Goal: Register for event/course

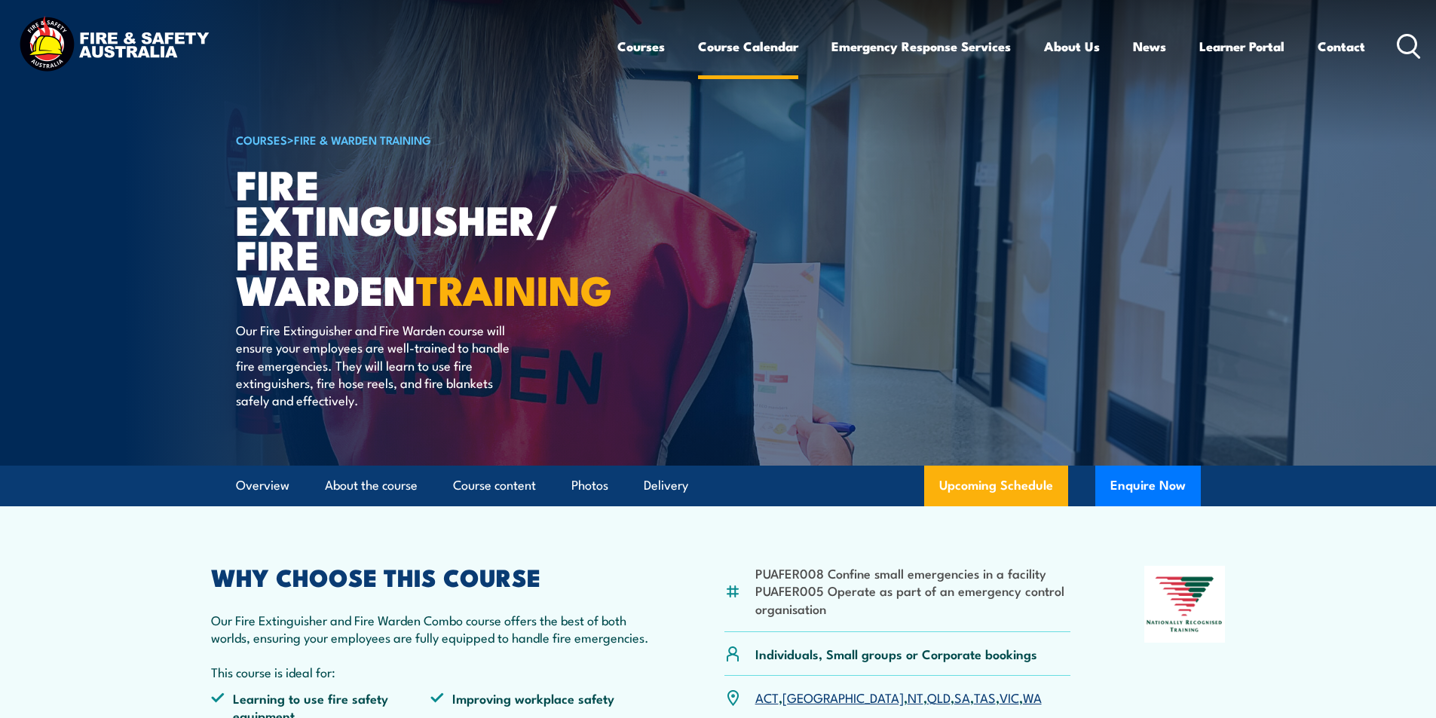
click at [775, 50] on link "Course Calendar" at bounding box center [748, 46] width 100 height 40
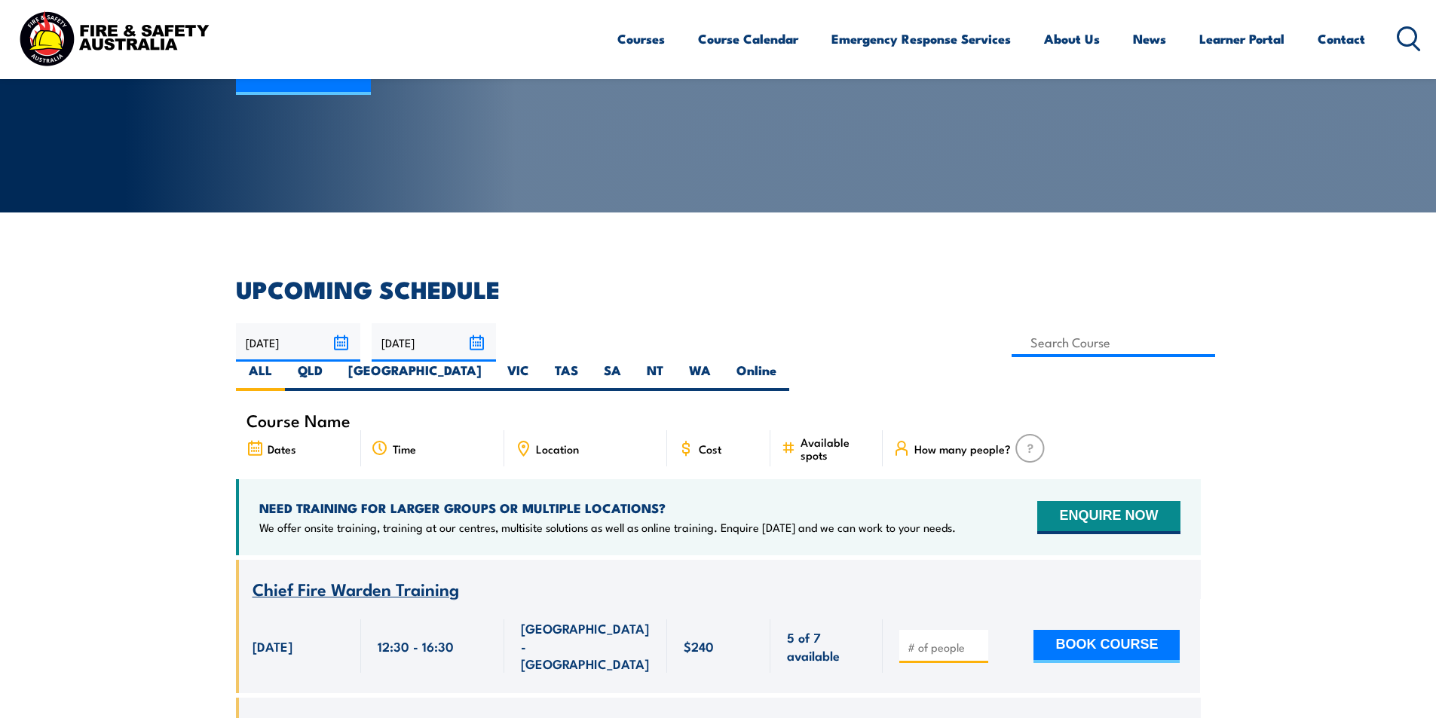
scroll to position [226, 0]
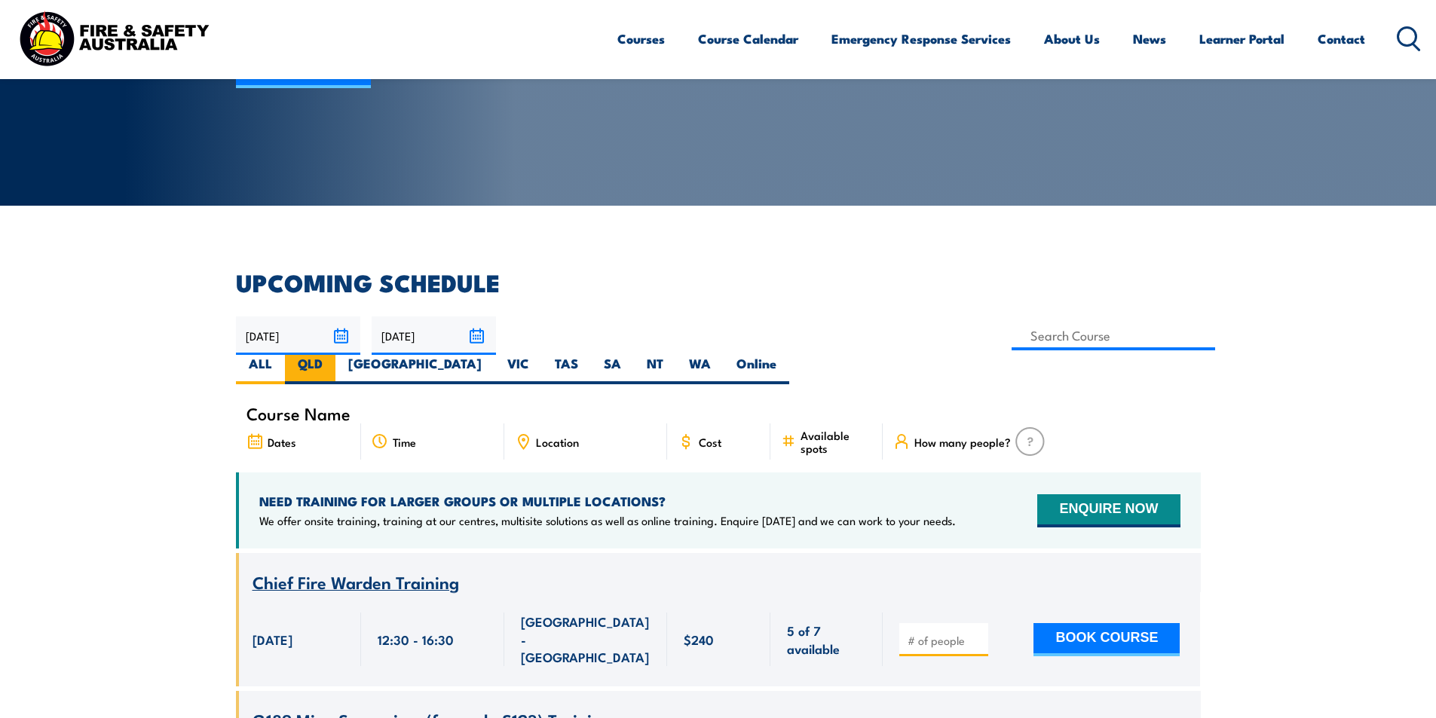
click at [335, 355] on label "QLD" at bounding box center [310, 369] width 50 height 29
click at [332, 355] on input "QLD" at bounding box center [328, 360] width 10 height 10
radio input "true"
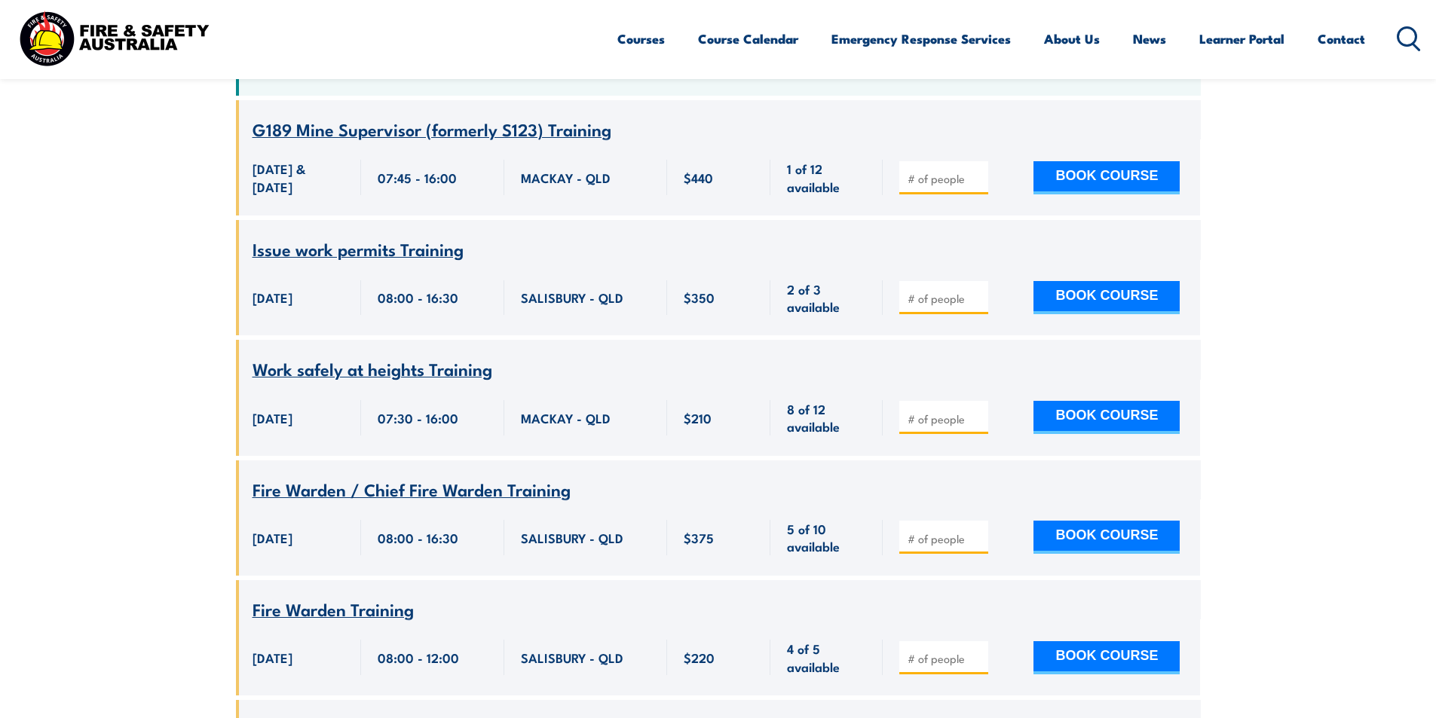
scroll to position [723, 0]
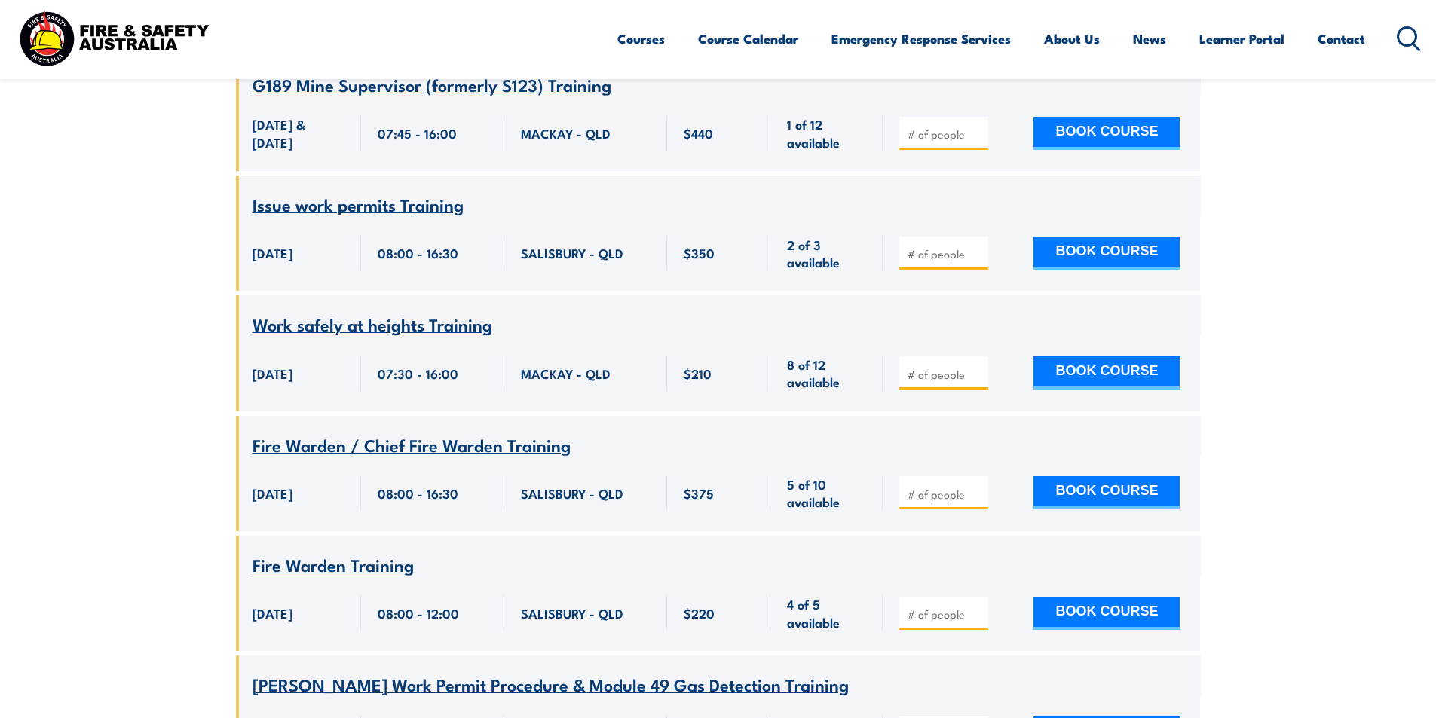
click at [417, 432] on span "Fire Warden / Chief Fire Warden Training" at bounding box center [411, 445] width 318 height 26
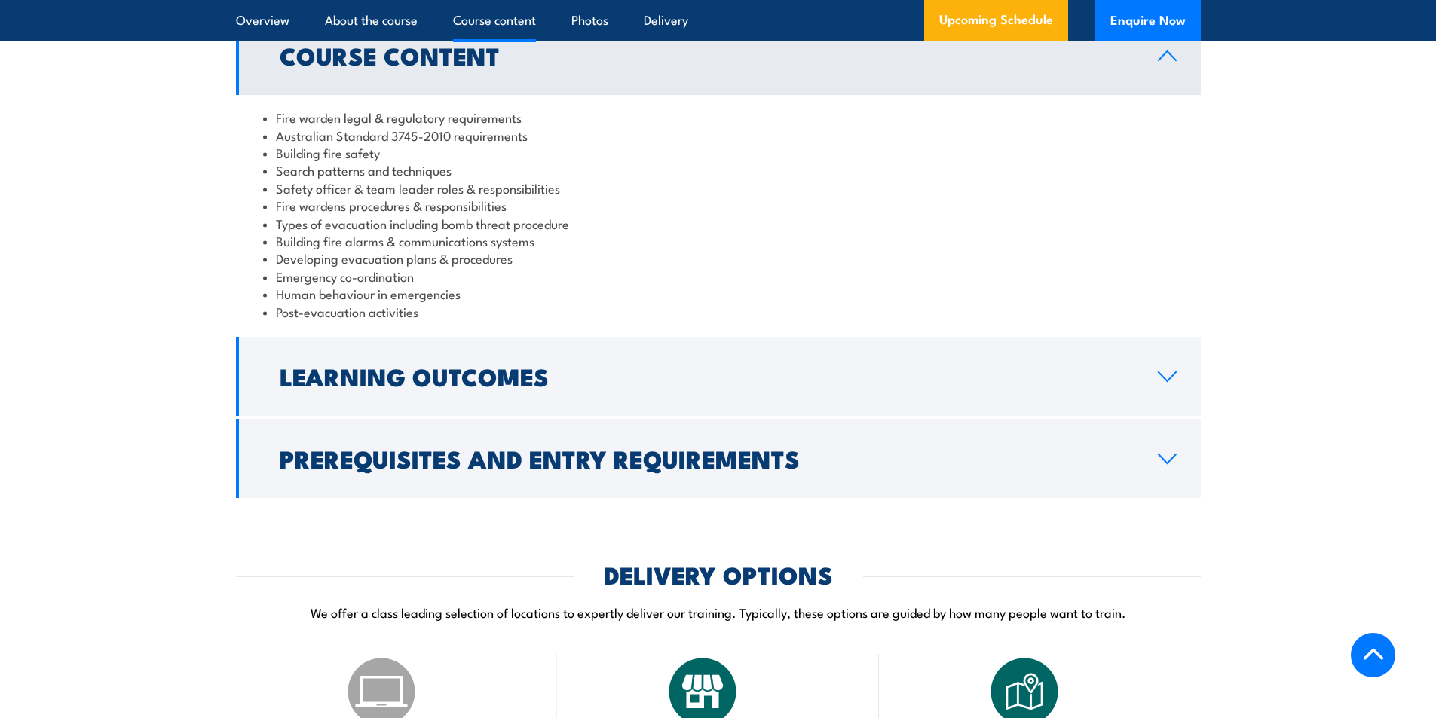
scroll to position [1583, 0]
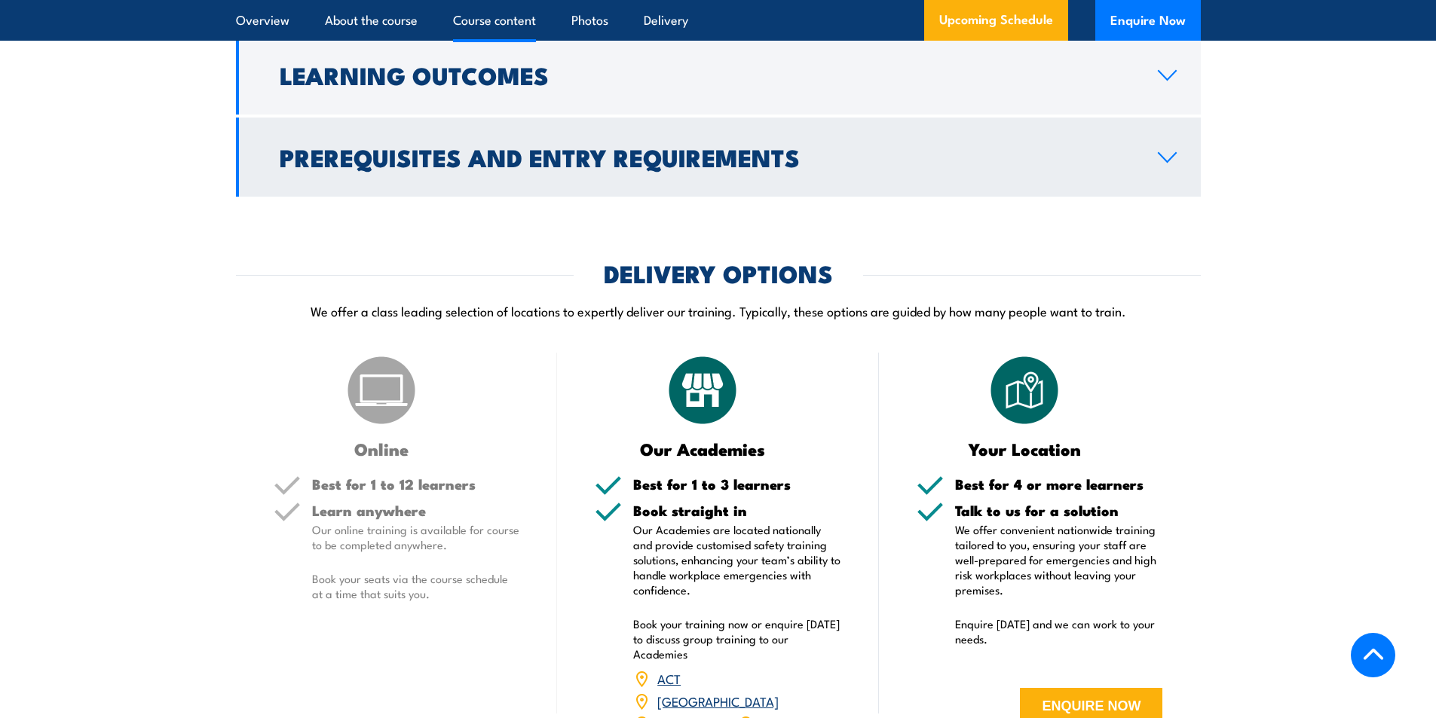
click at [772, 167] on h2 "Prerequisites and Entry Requirements" at bounding box center [707, 156] width 854 height 21
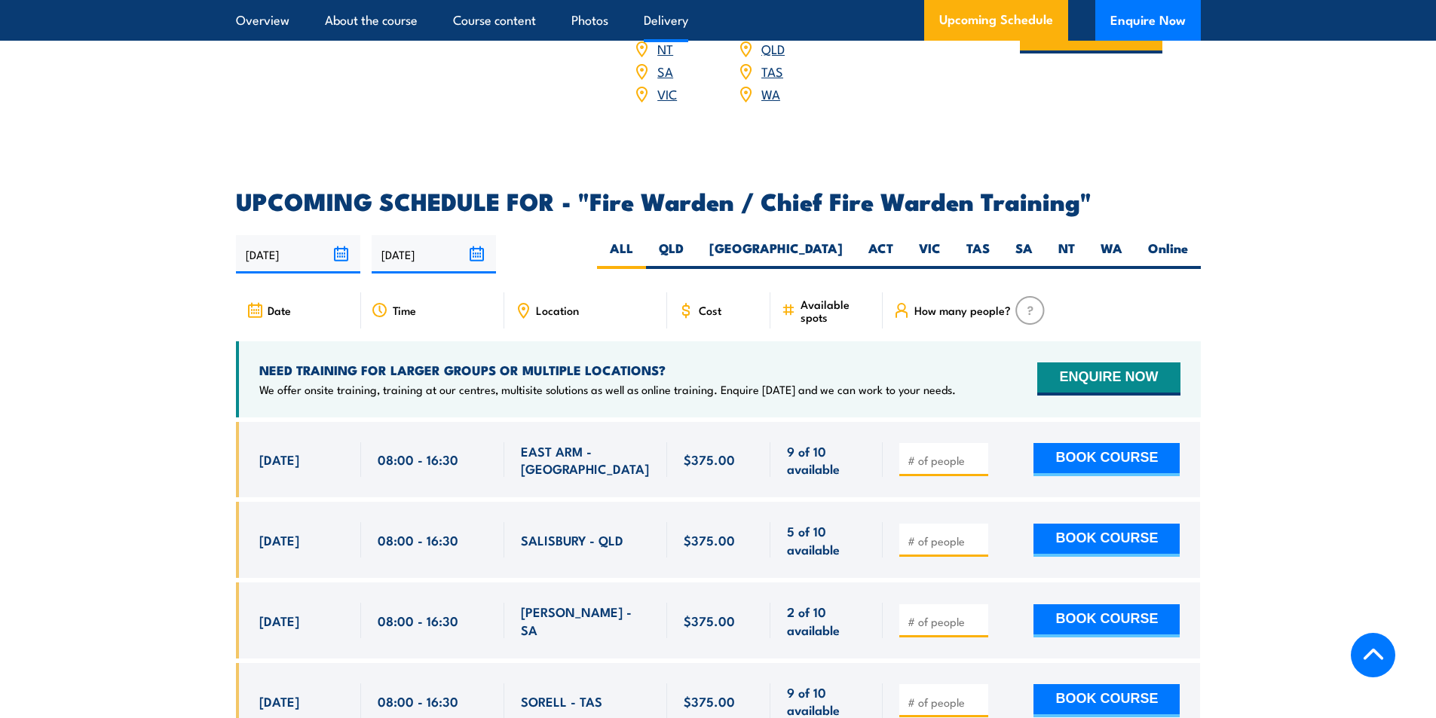
scroll to position [2620, 0]
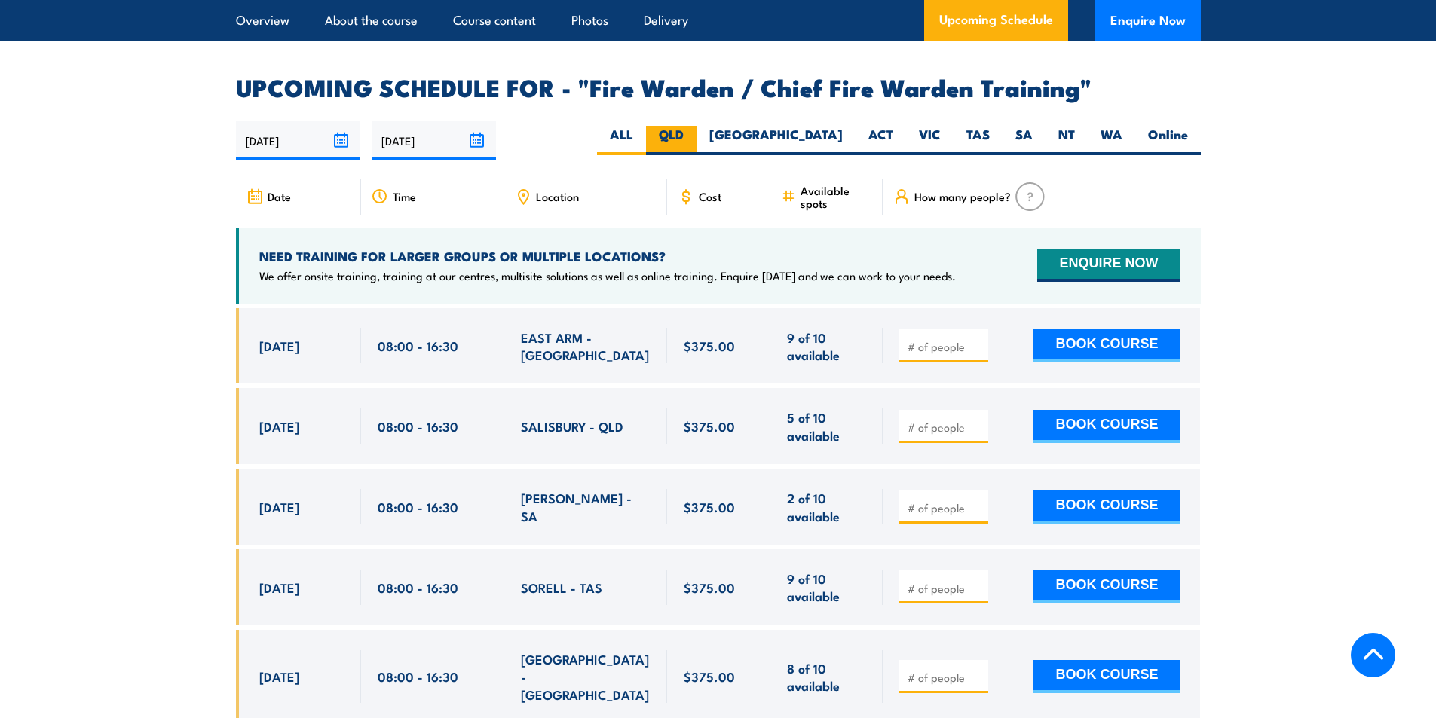
click at [696, 136] on label "QLD" at bounding box center [671, 140] width 50 height 29
click at [693, 136] on input "QLD" at bounding box center [689, 131] width 10 height 10
radio input "true"
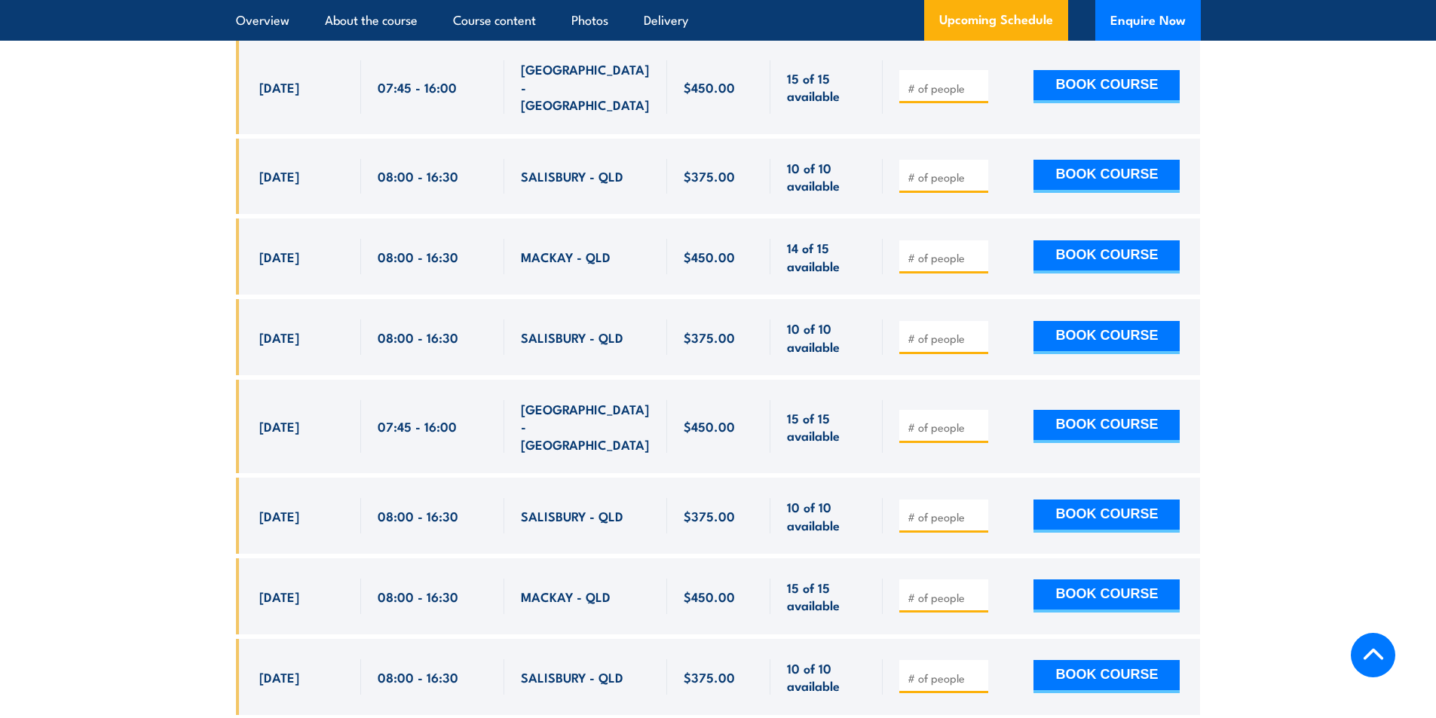
scroll to position [3574, 0]
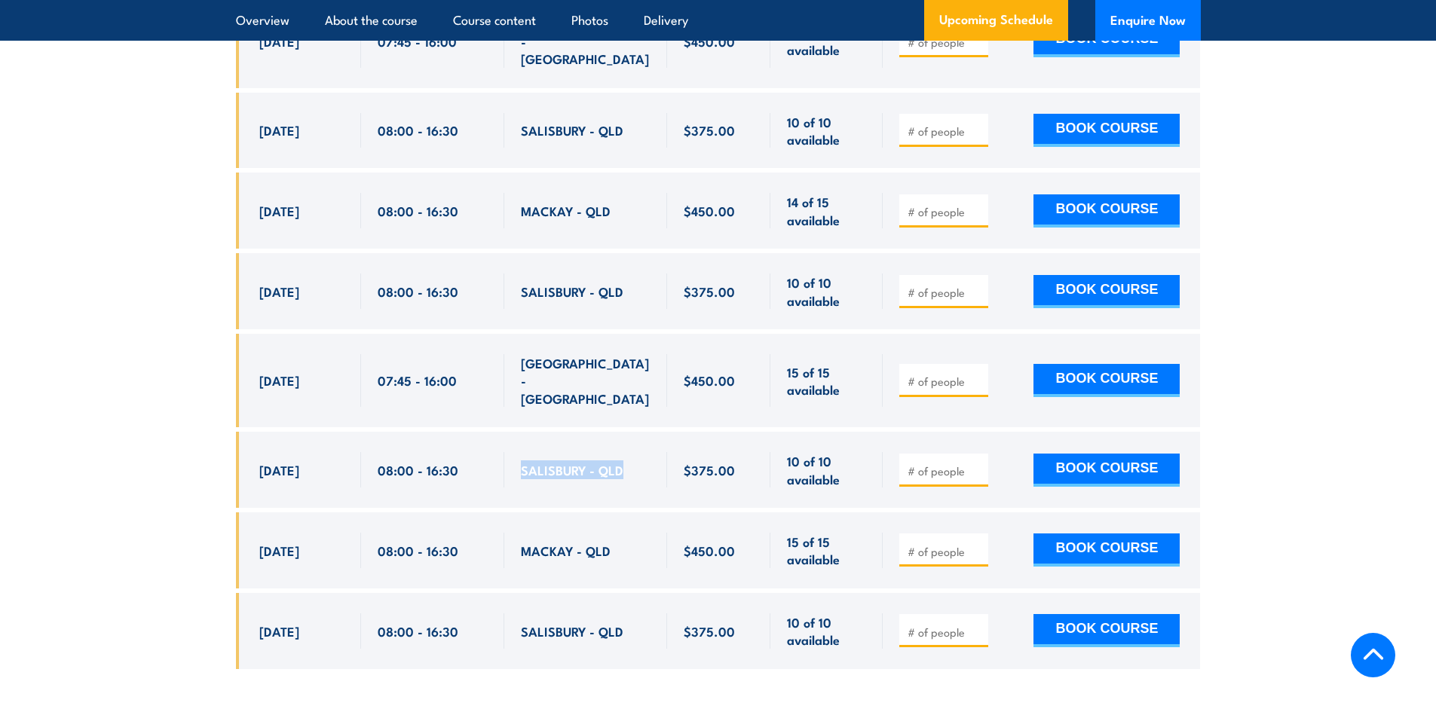
drag, startPoint x: 624, startPoint y: 414, endPoint x: 522, endPoint y: 421, distance: 101.9
click at [522, 452] on div "SALISBURY - QLD" at bounding box center [586, 469] width 130 height 35
copy span "SALISBURY - QLD"
